Goal: Information Seeking & Learning: Find specific fact

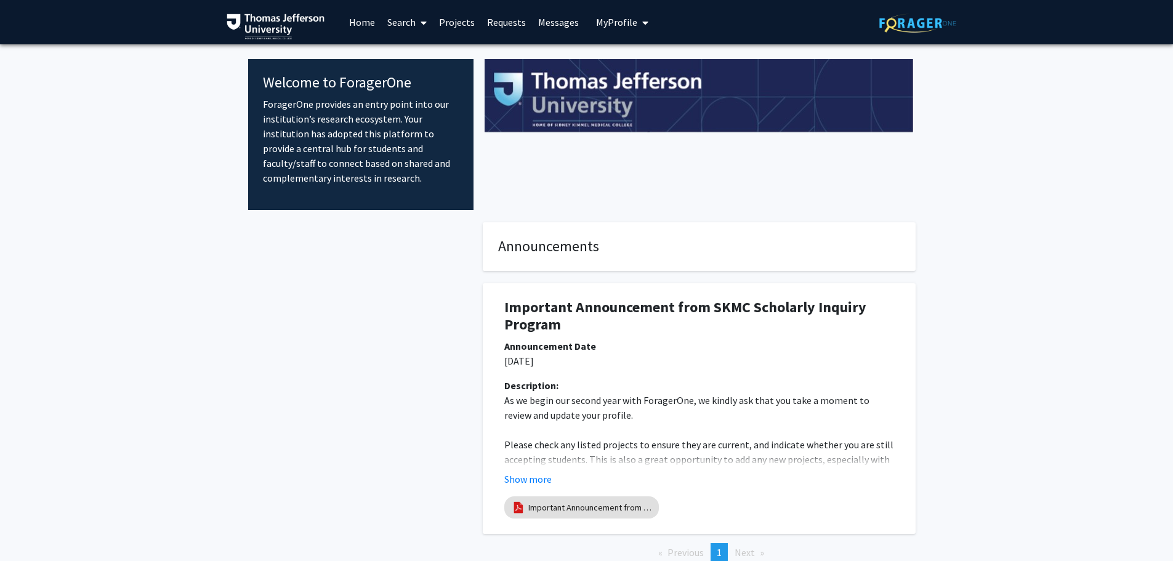
click at [407, 25] on link "Search" at bounding box center [407, 22] width 52 height 43
click at [410, 50] on span "Faculty/Staff" at bounding box center [426, 56] width 91 height 25
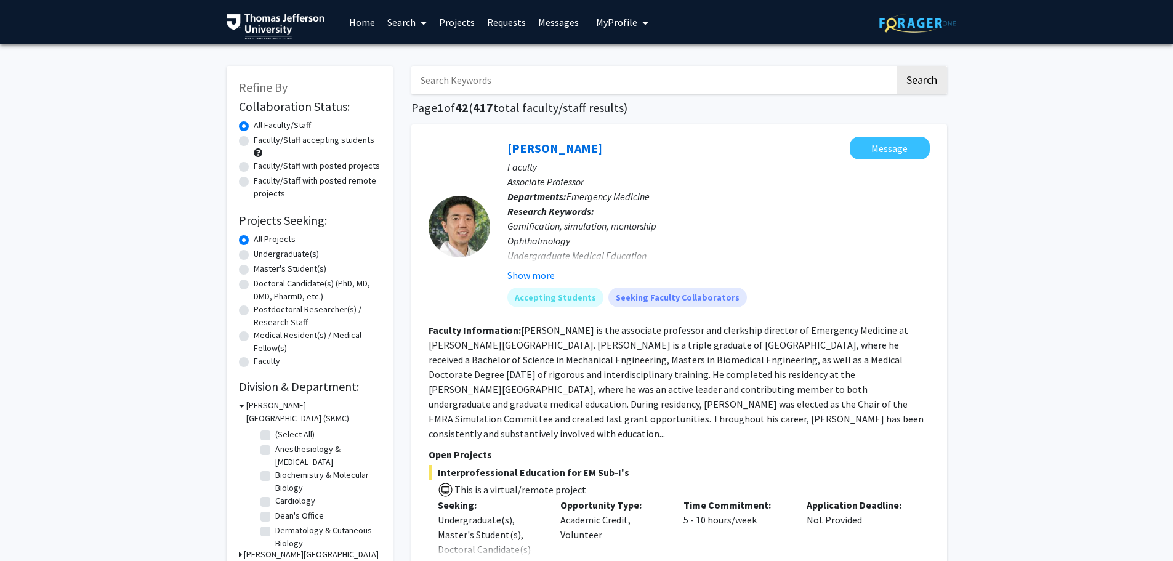
click at [434, 84] on input "Search Keywords" at bounding box center [653, 80] width 484 height 28
paste input "Dr. Sara Joy Beachy"
type input "Dr. Sara Joy Beachy"
click at [937, 78] on button "Search" at bounding box center [922, 80] width 51 height 28
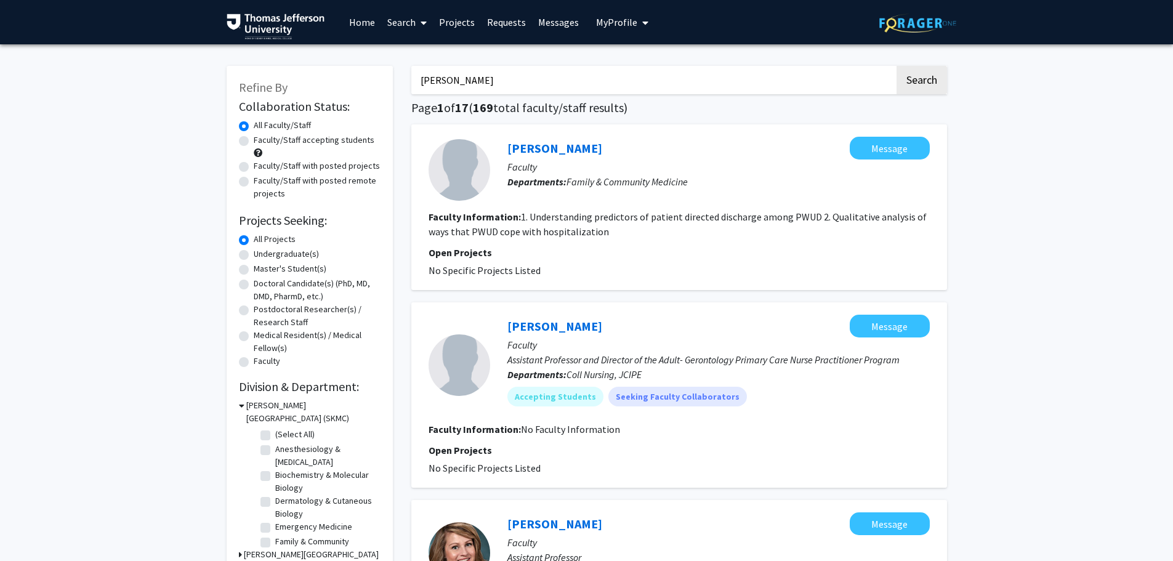
click at [512, 73] on input "Dr. Sara Joy Beachy" at bounding box center [653, 80] width 484 height 28
click at [517, 73] on input "Dr. Sara Joy Beachy" at bounding box center [653, 80] width 484 height 28
click at [516, 71] on input "Dr. Sara Joy Beachy" at bounding box center [653, 80] width 484 height 28
click at [514, 77] on input "Dr. Sara Joy Beachy" at bounding box center [653, 80] width 484 height 28
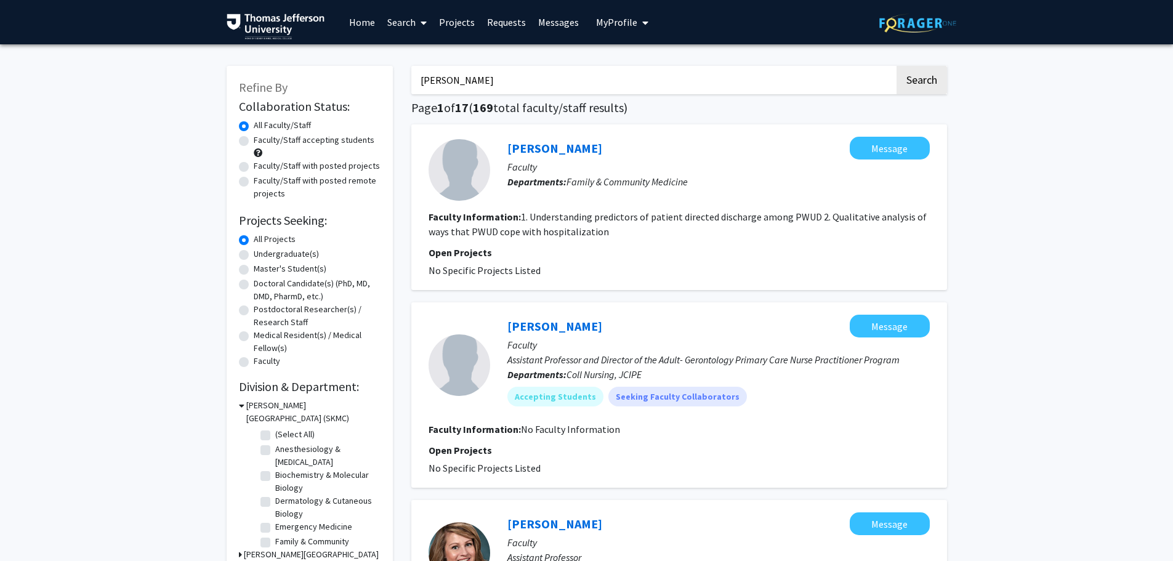
click at [514, 78] on input "Dr. Sara Joy Beachy" at bounding box center [653, 80] width 484 height 28
click at [455, 20] on link "Projects" at bounding box center [457, 22] width 48 height 43
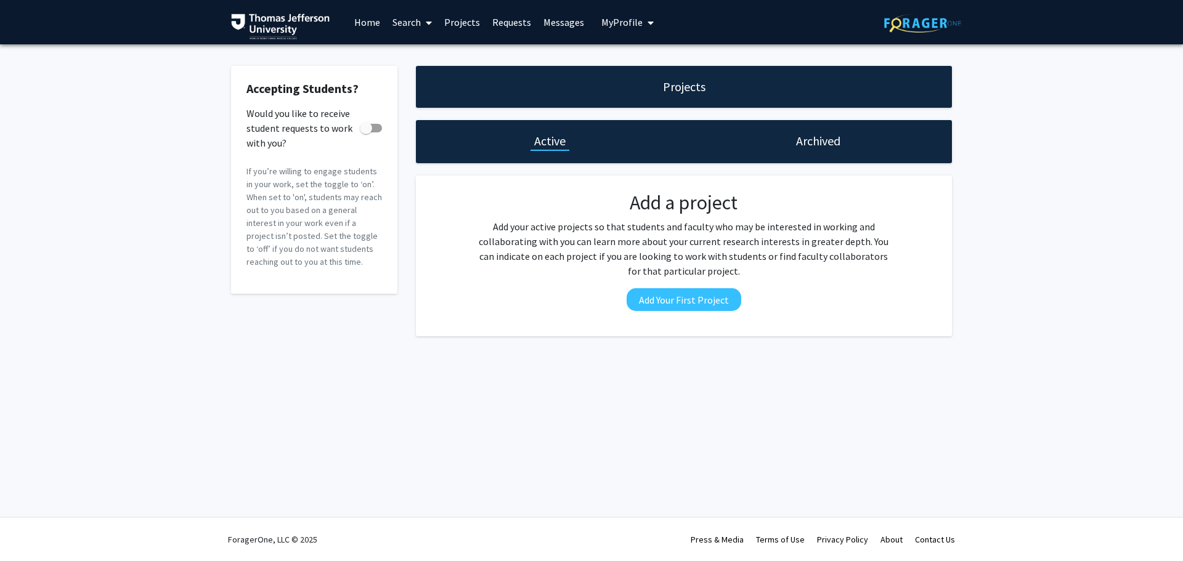
click at [410, 26] on link "Search" at bounding box center [412, 22] width 52 height 43
click at [418, 47] on span "Faculty/Staff" at bounding box center [431, 56] width 91 height 25
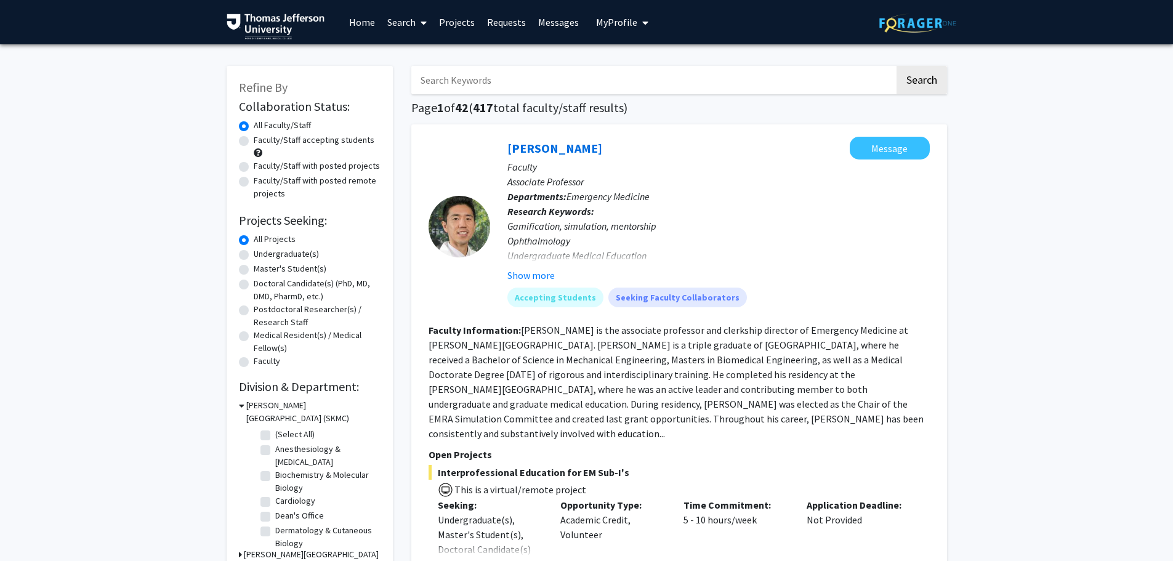
paste input "Dr. Stephen Didonato"
click at [922, 84] on button "Search" at bounding box center [922, 80] width 51 height 28
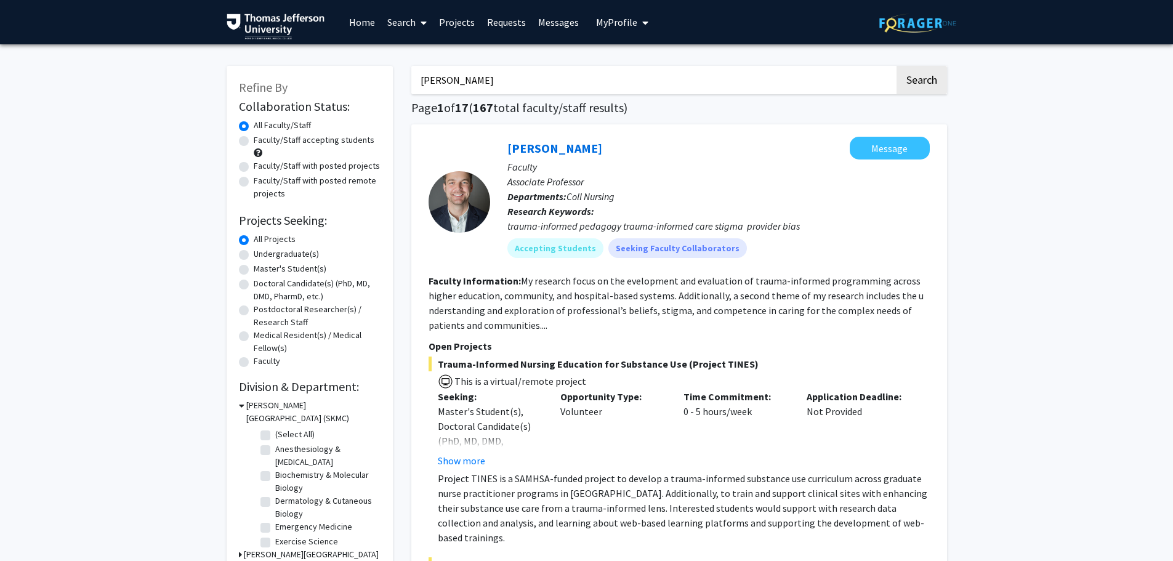
click at [470, 79] on input "Dr. Stephen Didonato" at bounding box center [653, 80] width 484 height 28
click at [468, 78] on input "Dr. Stephen Didonato" at bounding box center [653, 80] width 484 height 28
paste input "Timothy Mosca"
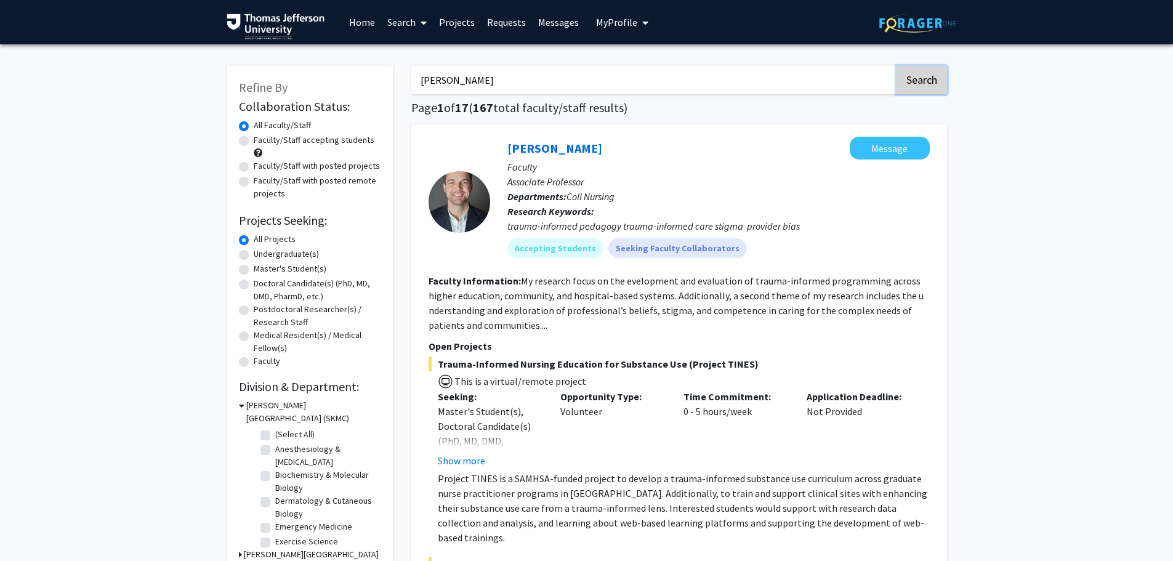
click at [941, 75] on button "Search" at bounding box center [922, 80] width 51 height 28
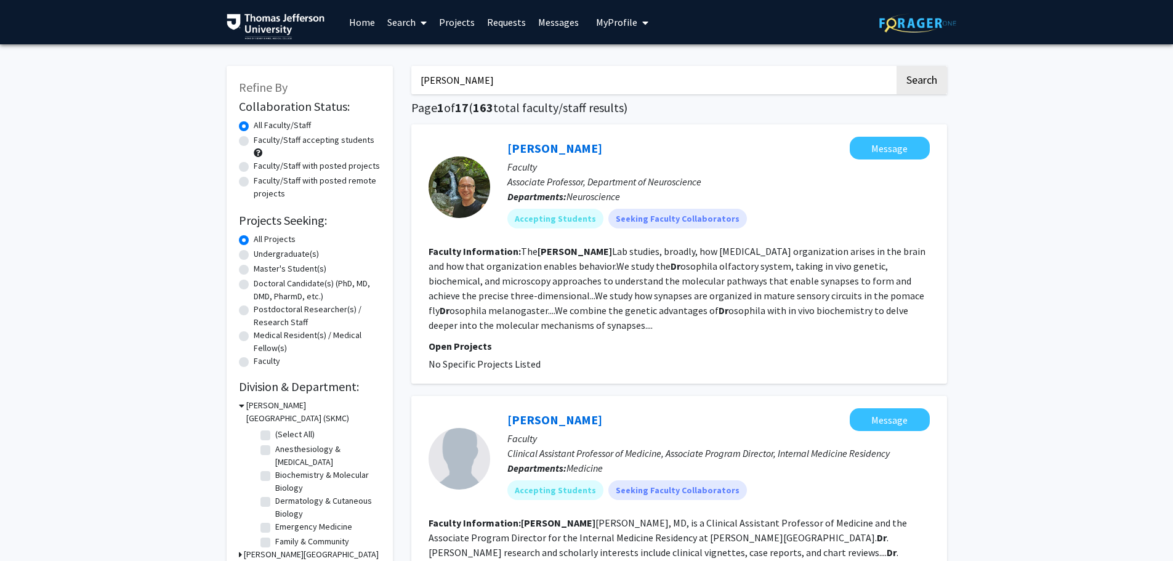
click at [470, 90] on input "Dr. Timothy Mosca" at bounding box center [653, 80] width 484 height 28
click at [468, 87] on input "Dr. Timothy Mosca" at bounding box center [653, 80] width 484 height 28
click at [468, 86] on input "Dr. Timothy Mosca" at bounding box center [653, 80] width 484 height 28
paste input "Rochelle Haas"
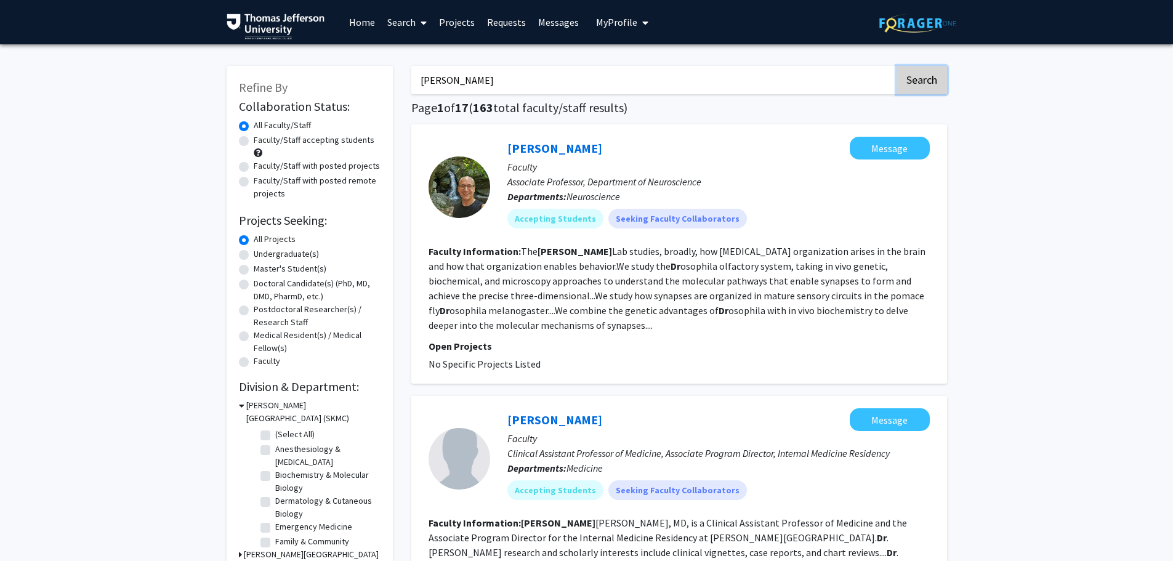
click at [915, 78] on button "Search" at bounding box center [922, 80] width 51 height 28
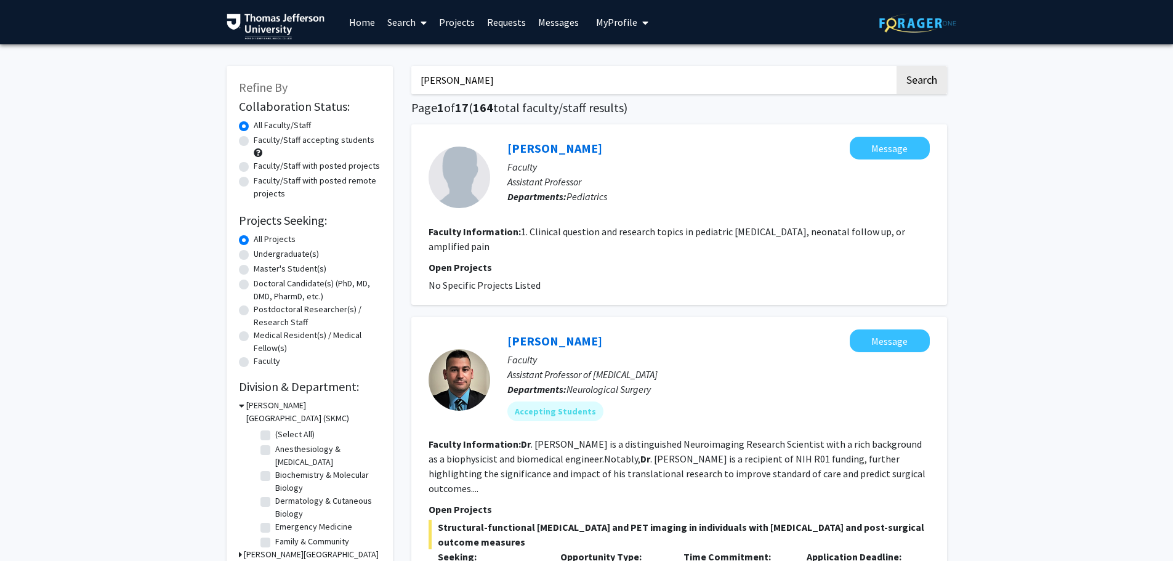
click at [514, 90] on input "Dr. Rochelle Haas" at bounding box center [653, 80] width 484 height 28
click at [513, 88] on input "Dr. Rochelle Haas" at bounding box center [653, 80] width 484 height 28
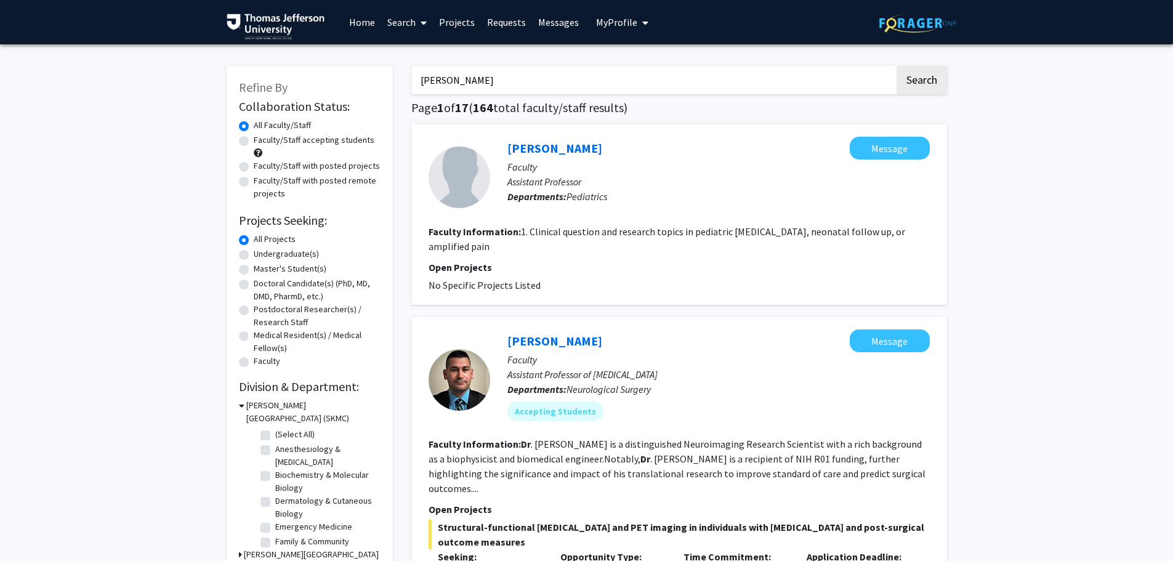
paste input "n Hall"
click at [931, 66] on button "Search" at bounding box center [922, 80] width 51 height 28
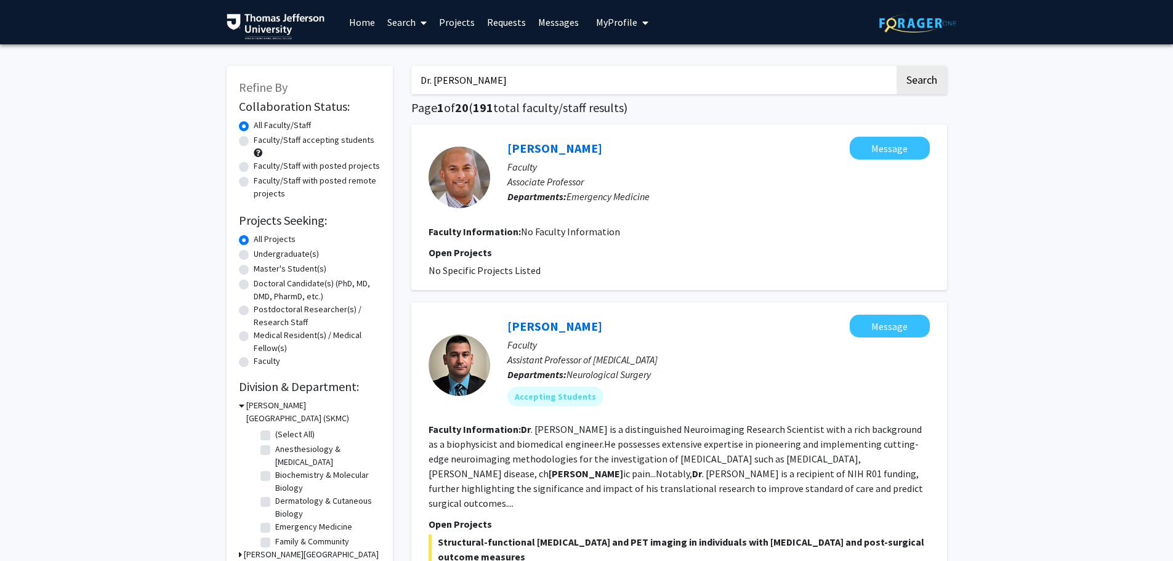
click at [490, 81] on input "Dr. Ron Hall" at bounding box center [653, 80] width 484 height 28
paste input "Silva Markovic-Plese"
click at [923, 84] on button "Search" at bounding box center [922, 80] width 51 height 28
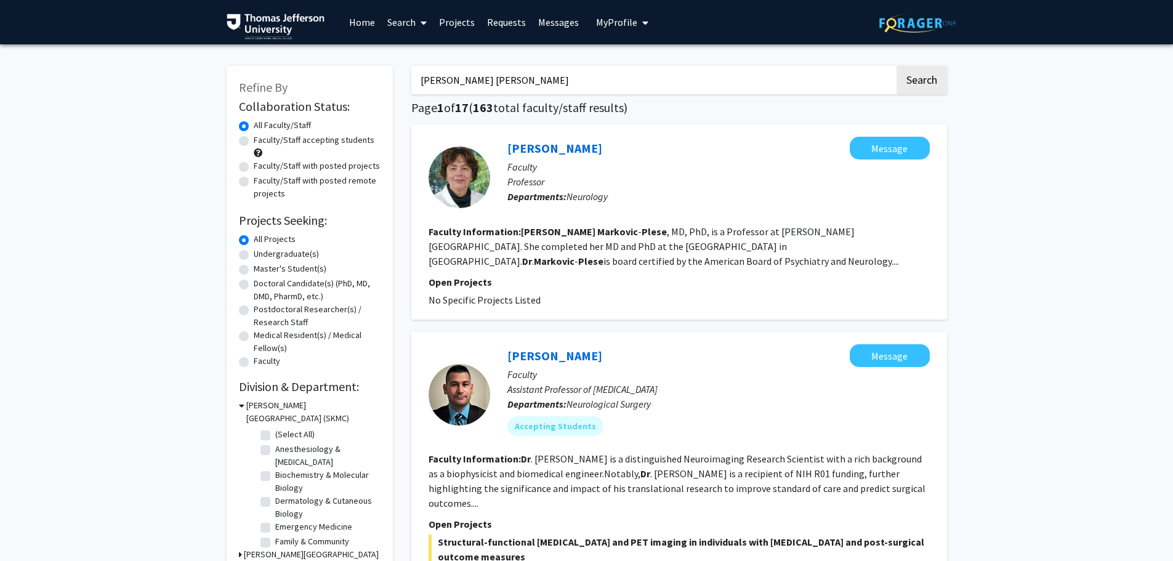
click at [569, 88] on input "Dr. Silva Markovic-Plese" at bounding box center [653, 80] width 484 height 28
paste input "Hristelina Ilieva"
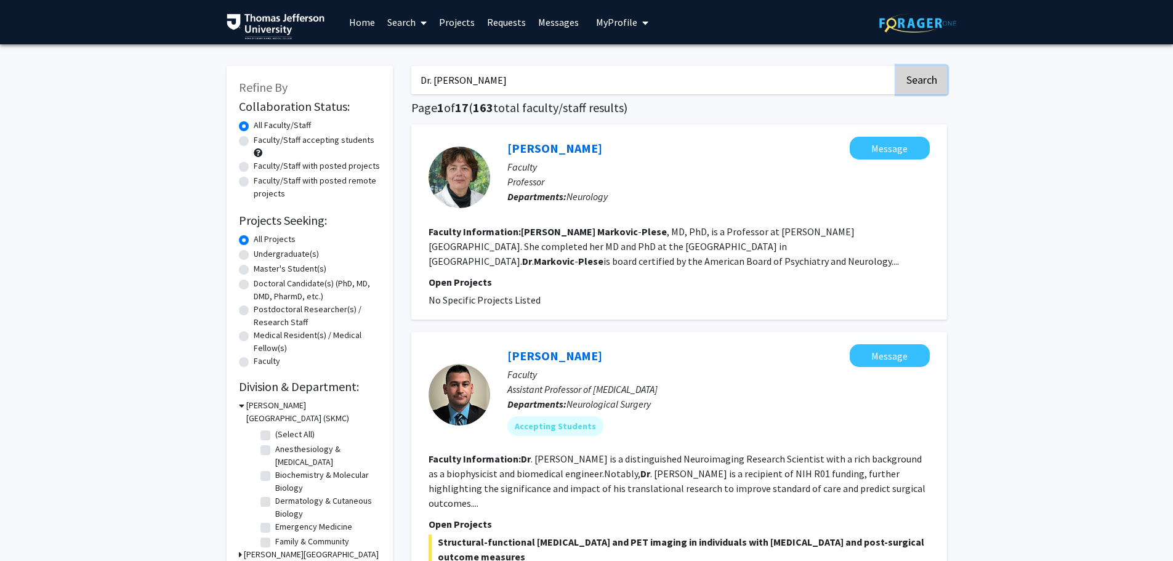
click at [909, 89] on button "Search" at bounding box center [922, 80] width 51 height 28
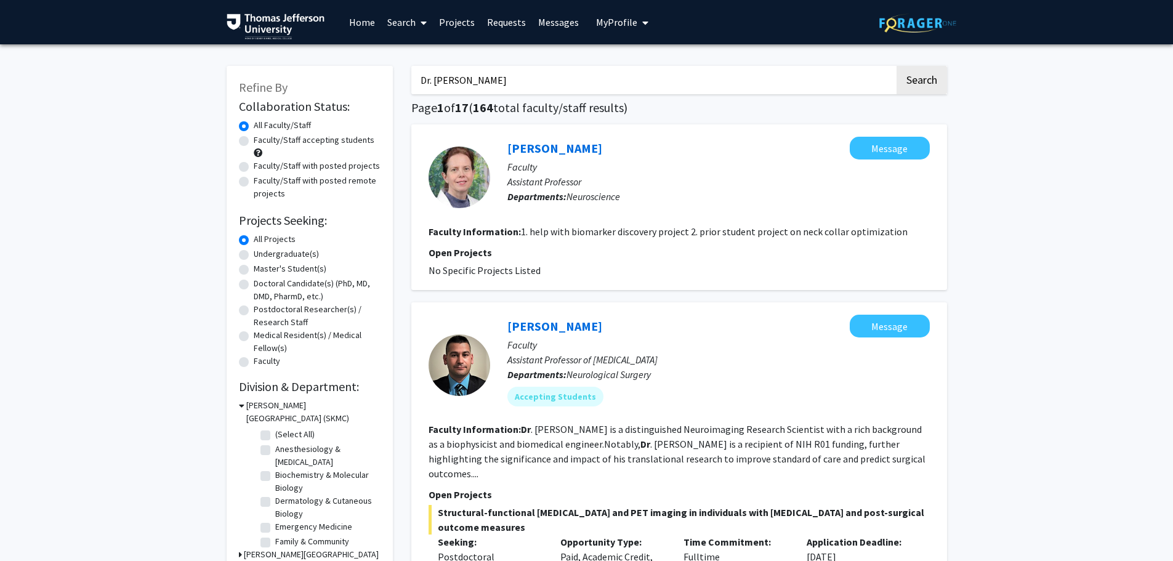
click at [671, 86] on input "Dr. Hristelina Ilieva" at bounding box center [653, 80] width 484 height 28
paste input "Peisong M"
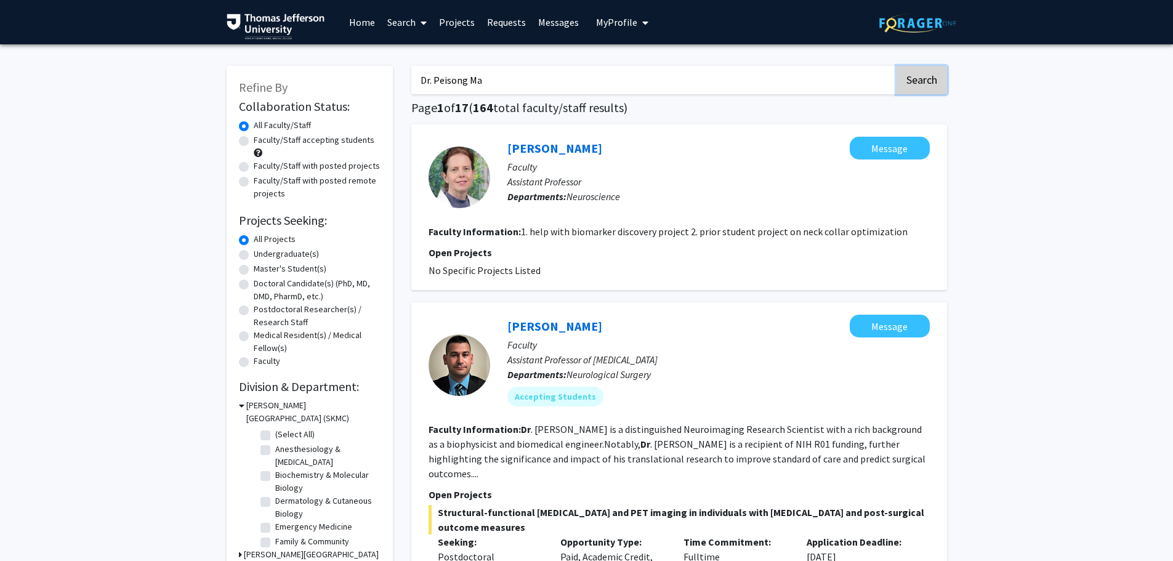
click at [918, 75] on button "Search" at bounding box center [922, 80] width 51 height 28
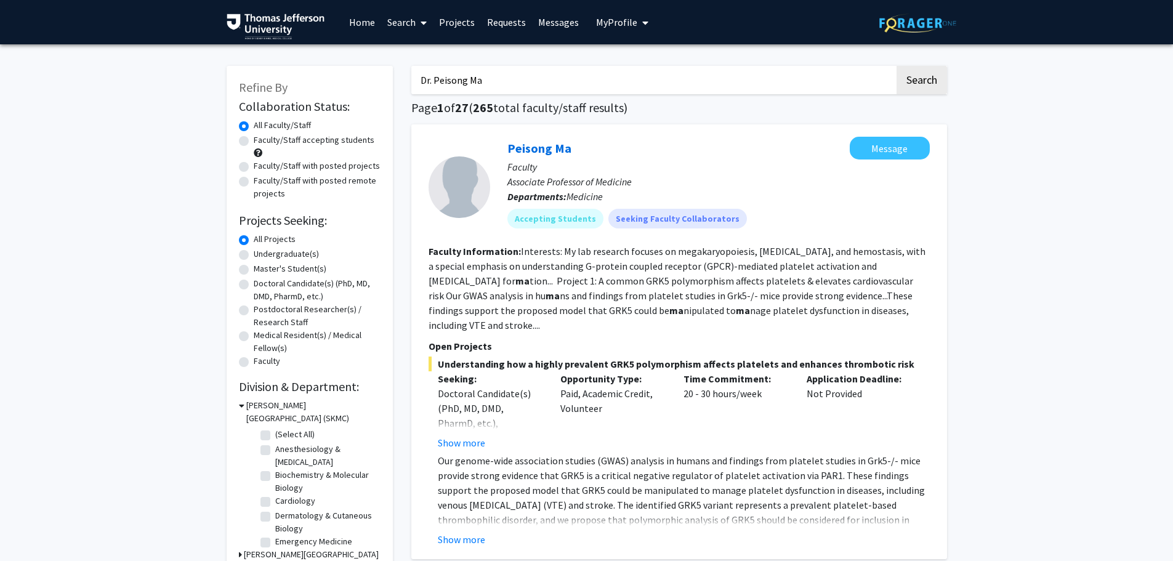
click at [517, 89] on input "Dr. Peisong Ma" at bounding box center [653, 80] width 484 height 28
click at [516, 87] on input "Dr. Peisong Ma" at bounding box center [653, 80] width 484 height 28
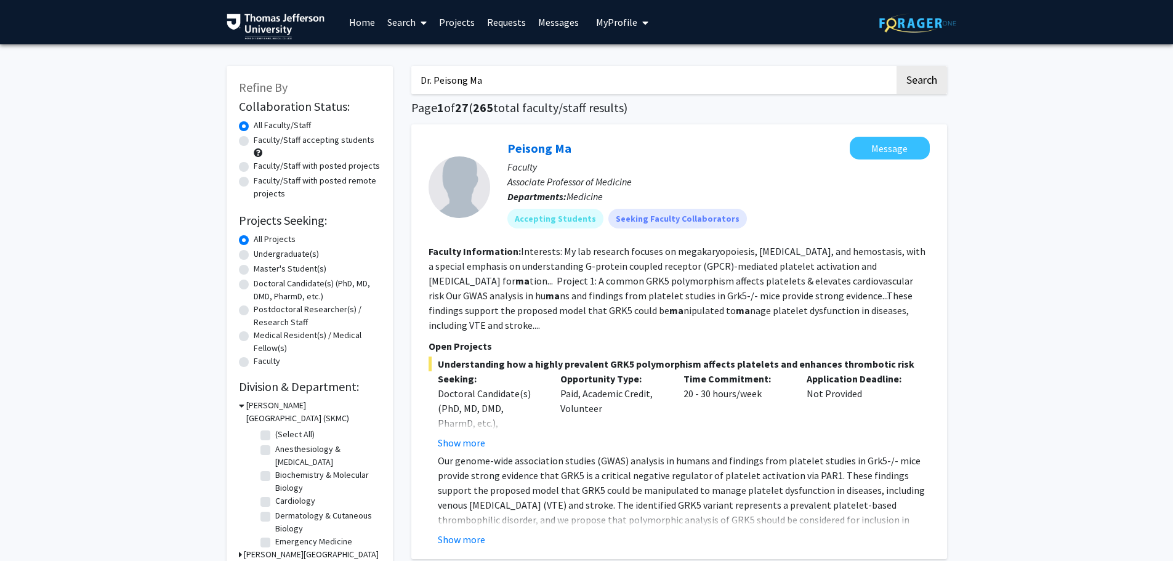
paste input "Meghan Gannon"
click at [912, 76] on button "Search" at bounding box center [922, 80] width 51 height 28
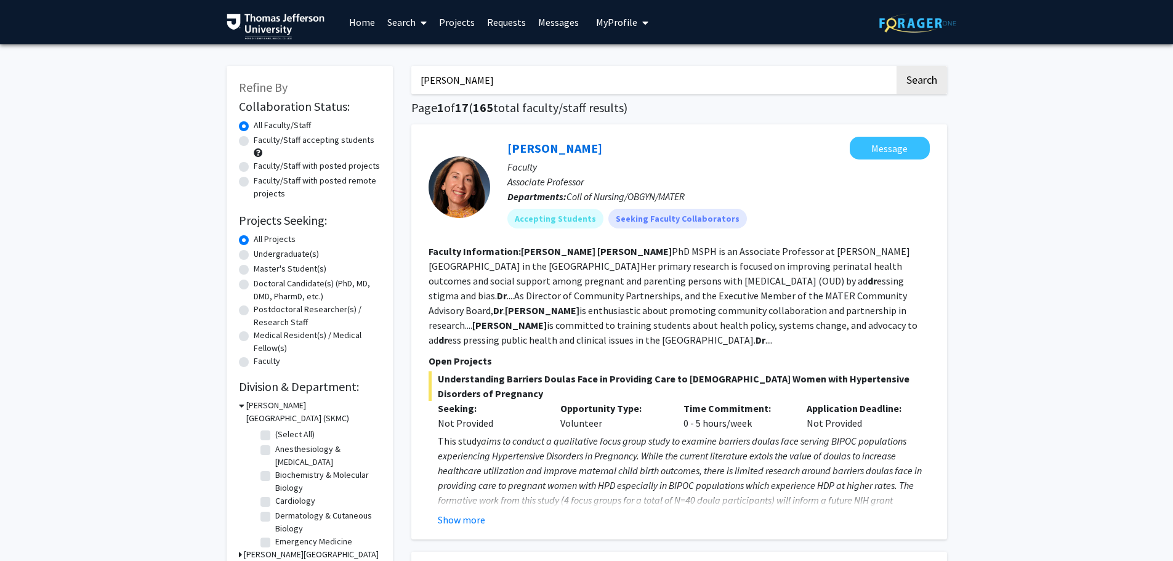
click at [570, 89] on input "Dr. Meghan Gannon" at bounding box center [653, 80] width 484 height 28
click at [570, 86] on input "Dr. Meghan Gannon" at bounding box center [653, 80] width 484 height 28
paste input "Erin Seifert"
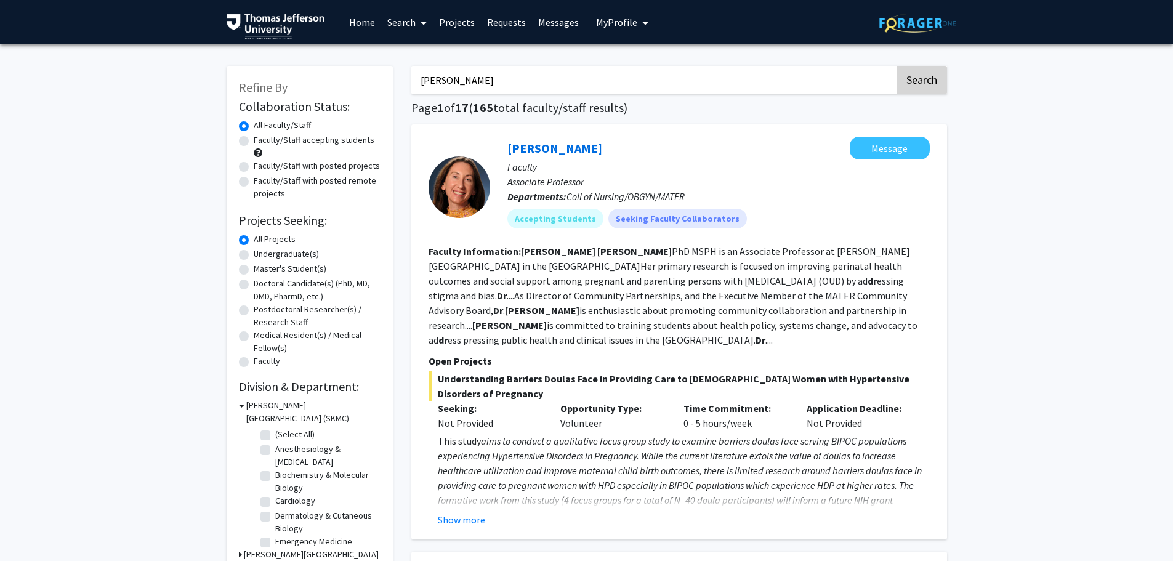
type input "Dr. Erin Seifert"
click at [942, 93] on button "Search" at bounding box center [922, 80] width 51 height 28
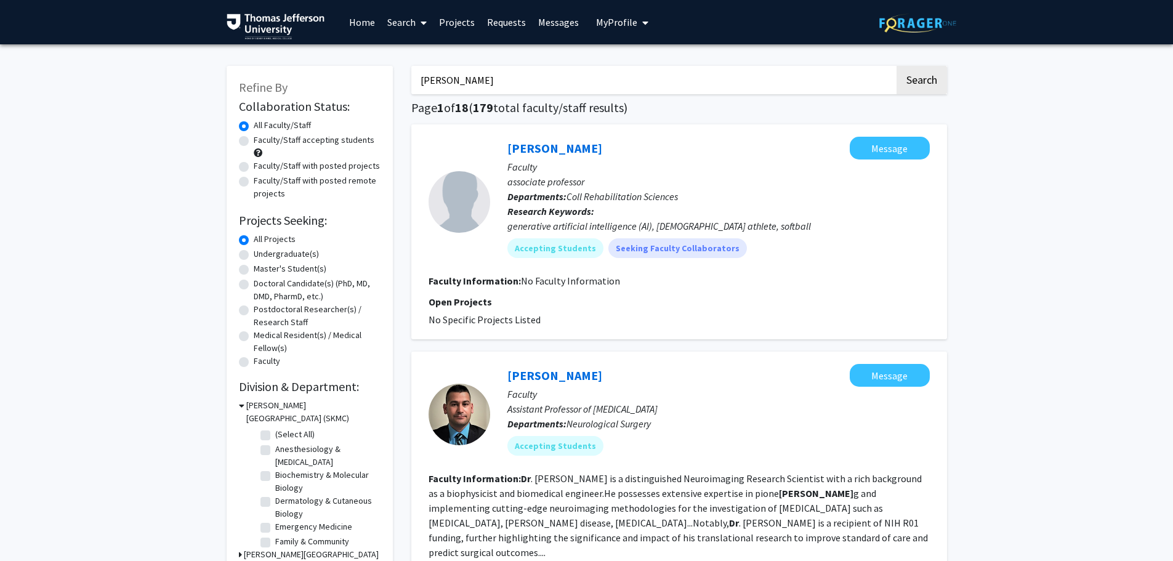
drag, startPoint x: 509, startPoint y: 149, endPoint x: 735, endPoint y: 154, distance: 225.5
click at [734, 155] on div "Erin Pletcher Message" at bounding box center [719, 148] width 423 height 23
